Goal: Find specific page/section: Locate a particular part of the current website

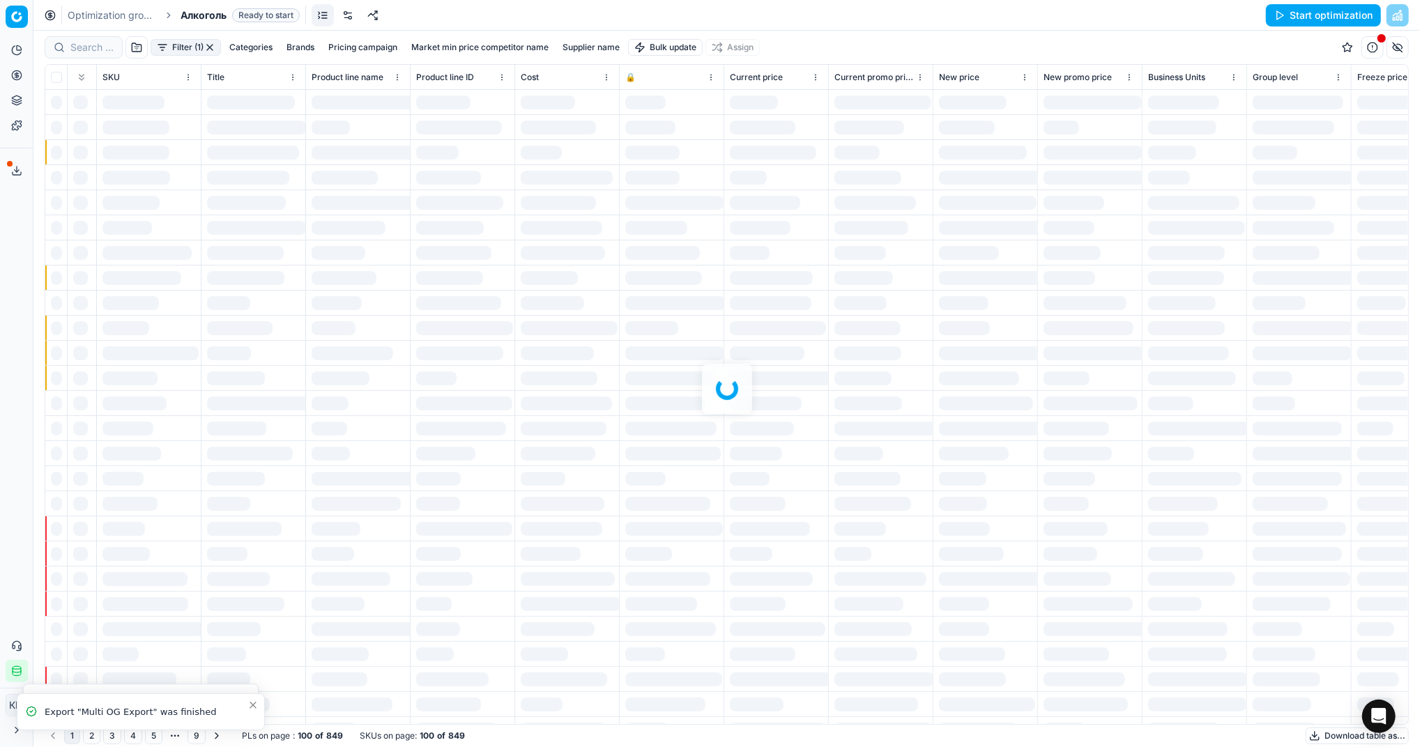
click at [99, 43] on div at bounding box center [726, 389] width 1386 height 716
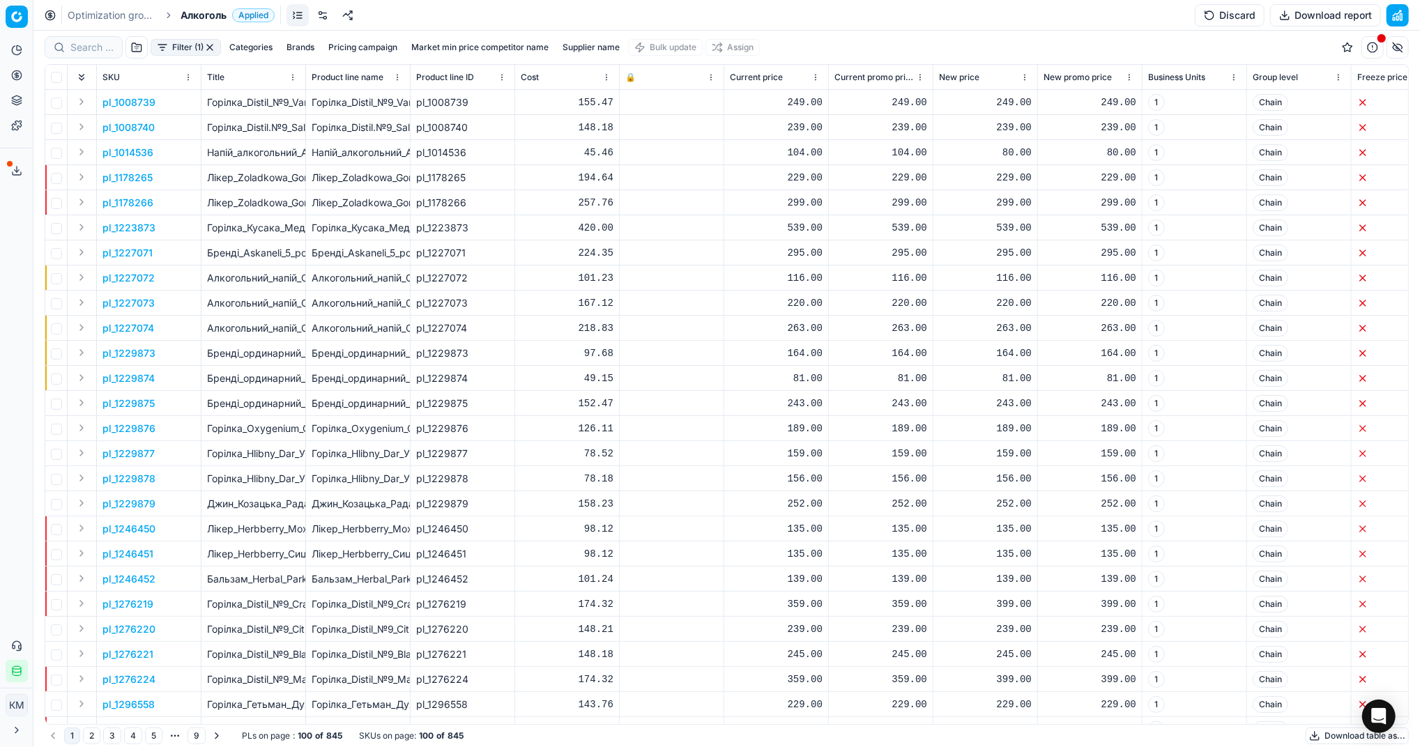
click at [95, 54] on div at bounding box center [84, 47] width 78 height 22
paste input "421057"
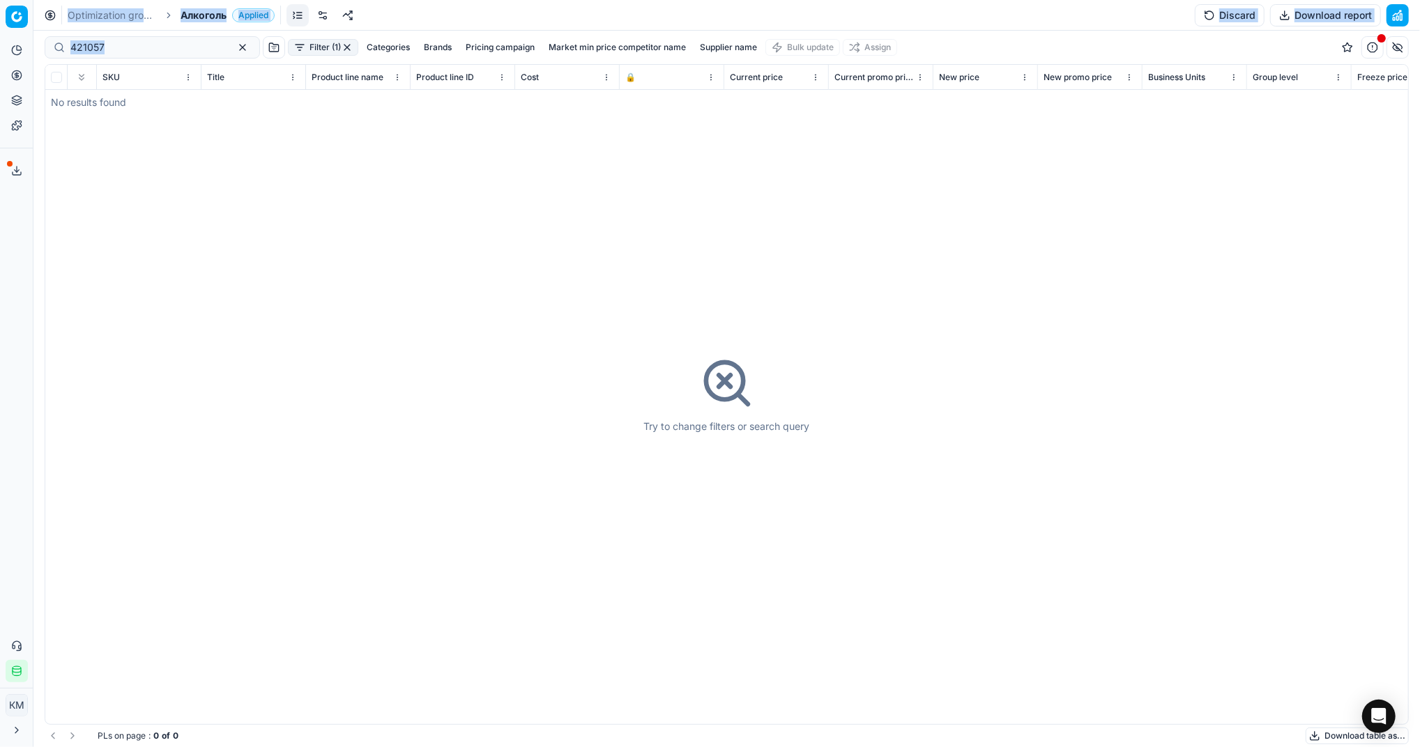
drag, startPoint x: 138, startPoint y: 38, endPoint x: 32, endPoint y: 43, distance: 106.0
click at [32, 43] on div "Pricing platform Analytics Pricing Product portfolio Templates Export service 6…" at bounding box center [710, 373] width 1420 height 747
drag, startPoint x: 32, startPoint y: 43, endPoint x: 263, endPoint y: 215, distance: 287.8
click at [275, 262] on div "Try to change filters or search query" at bounding box center [726, 394] width 1362 height 659
drag, startPoint x: 130, startPoint y: 45, endPoint x: -3, endPoint y: 34, distance: 133.6
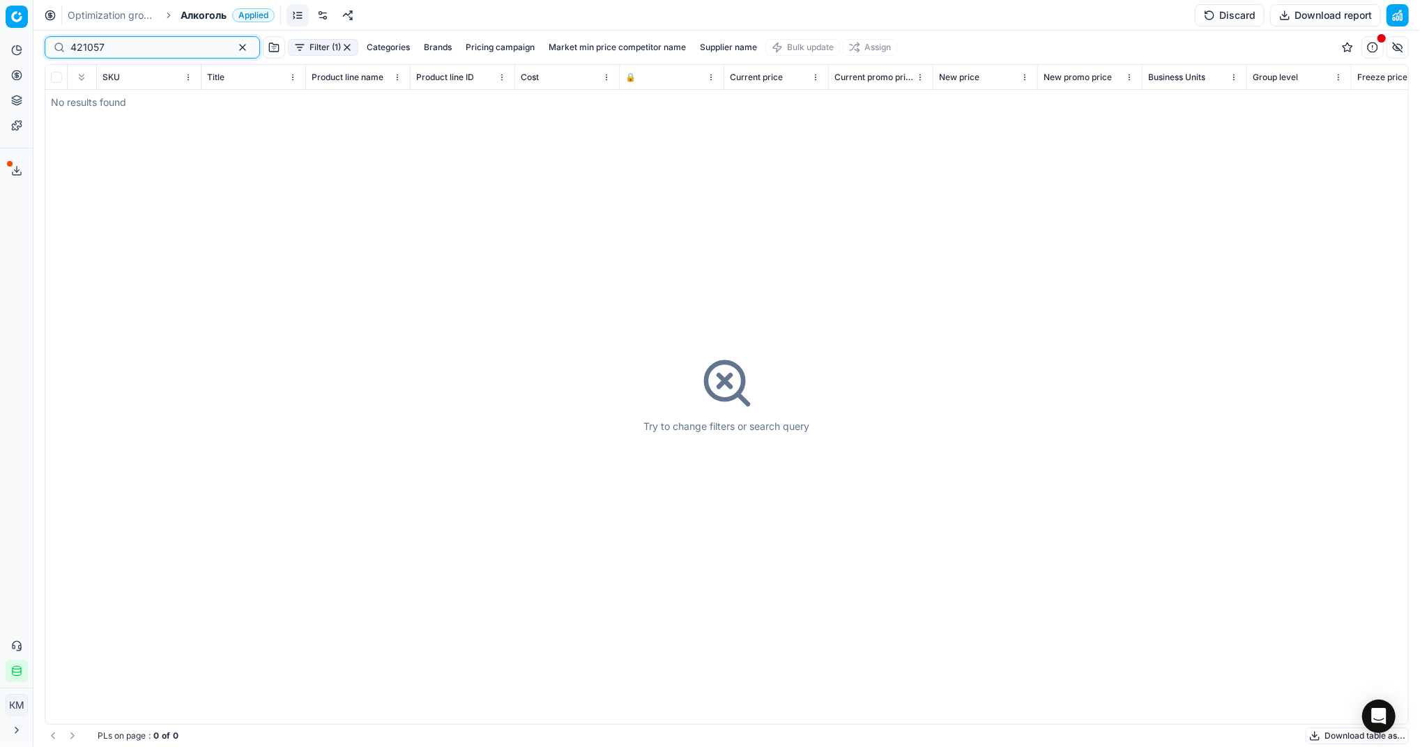
click at [0, 34] on html "Pricing platform Analytics Pricing Product portfolio Templates Export service 6…" at bounding box center [710, 373] width 1420 height 747
paste input "92"
type input "421092"
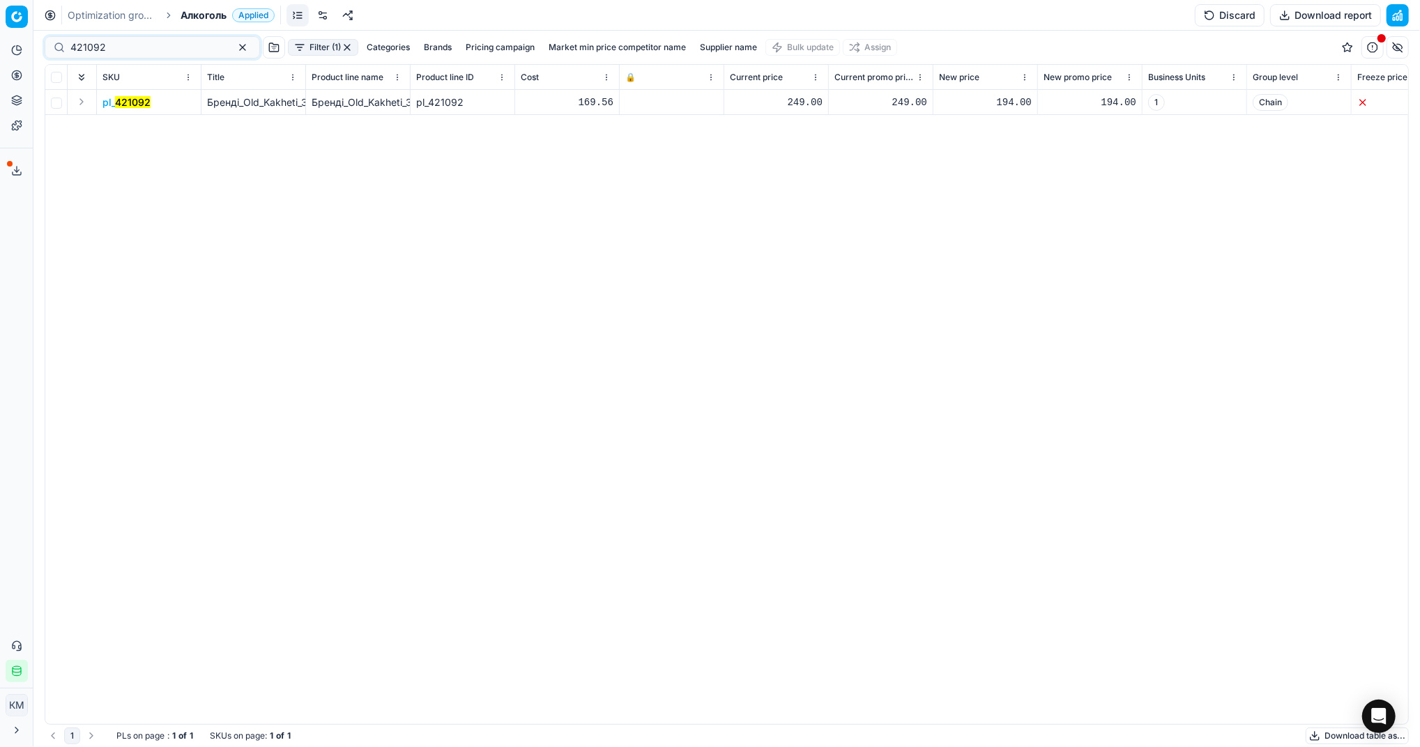
click at [121, 106] on mark "421092" at bounding box center [133, 102] width 36 height 12
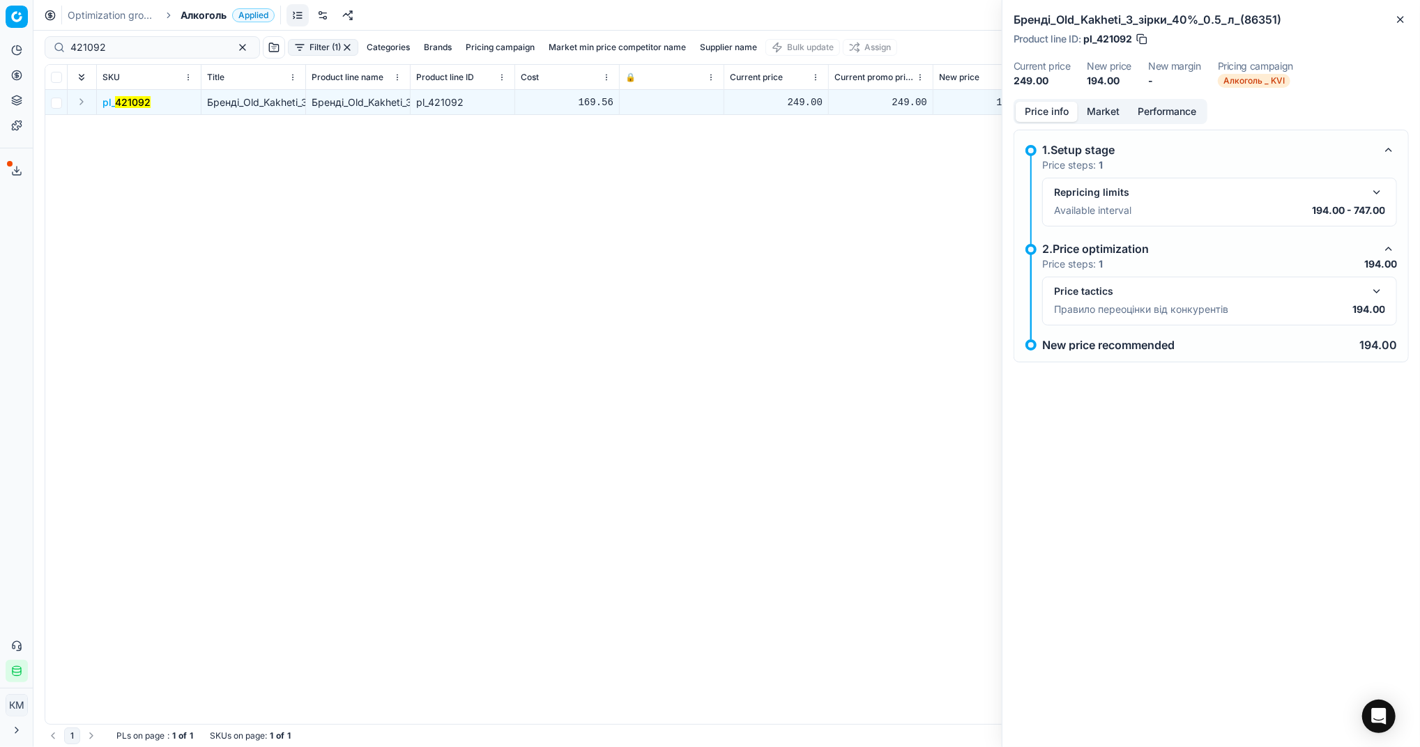
click at [1131, 289] on div "Price tactics" at bounding box center [1208, 291] width 309 height 14
click at [1376, 291] on button "button" at bounding box center [1376, 291] width 17 height 17
